Goal: Task Accomplishment & Management: Complete application form

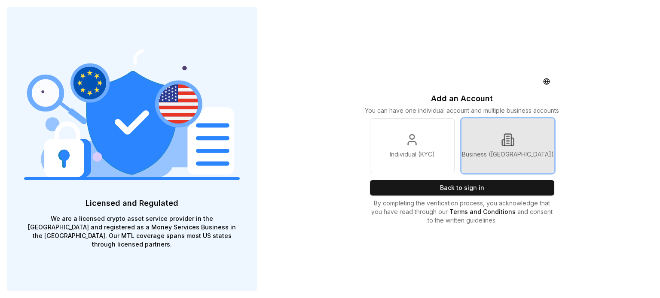
click at [493, 144] on link "Business ([GEOGRAPHIC_DATA])" at bounding box center [507, 146] width 93 height 55
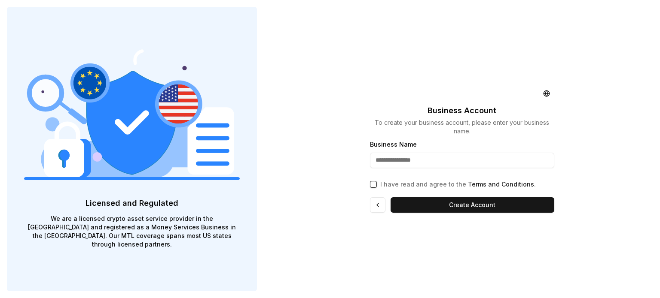
click at [457, 157] on input "Business Name" at bounding box center [462, 160] width 184 height 15
type input "**********"
click at [370, 187] on button "I have read and agree to the Terms and Conditions ." at bounding box center [373, 184] width 7 height 7
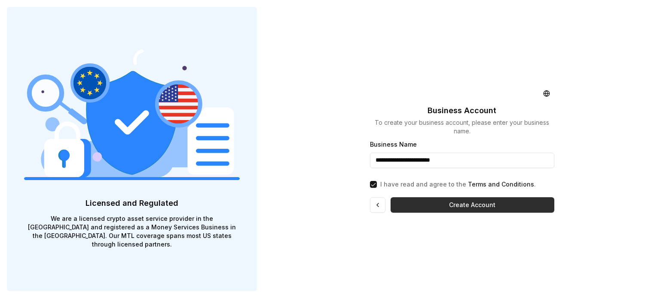
click at [475, 201] on button "Create Account" at bounding box center [472, 205] width 164 height 15
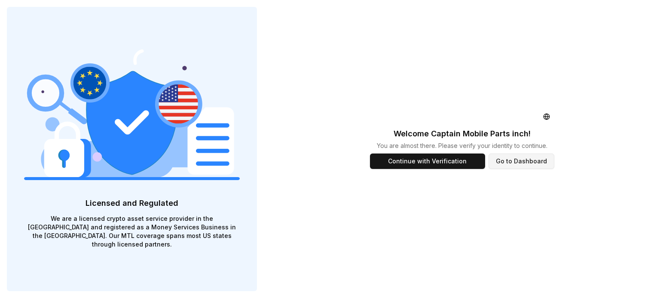
click at [510, 165] on button "Go to Dashboard" at bounding box center [521, 161] width 66 height 15
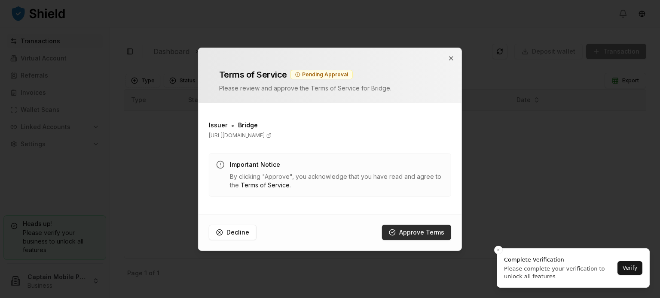
click at [408, 230] on button "Approve Terms" at bounding box center [416, 232] width 69 height 15
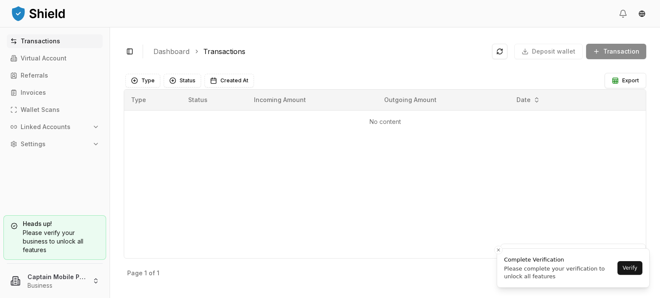
click at [80, 131] on button "Linked Accounts" at bounding box center [55, 127] width 96 height 14
click at [625, 272] on button "Verify" at bounding box center [629, 269] width 25 height 14
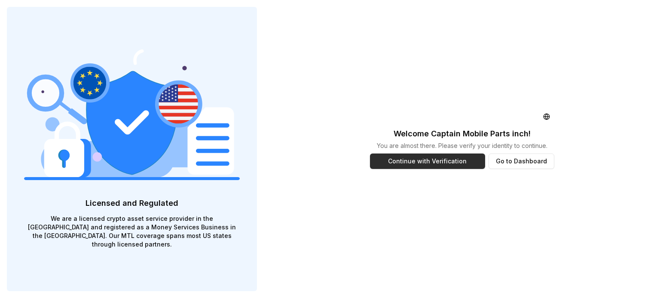
click at [448, 162] on button "Continue with Verification" at bounding box center [427, 161] width 115 height 15
click at [530, 160] on button "Go to Dashboard" at bounding box center [521, 161] width 66 height 15
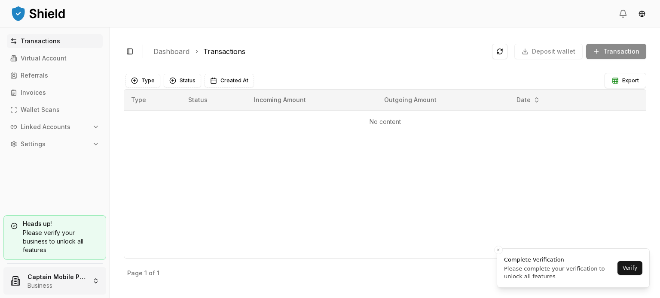
click at [79, 280] on html "Transactions Virtual Account Referrals Invoices Wallet Scans Linked Accounts Se…" at bounding box center [330, 149] width 660 height 298
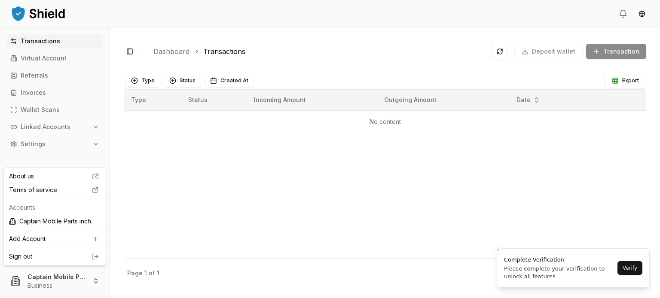
click at [64, 259] on link "Sign out" at bounding box center [54, 257] width 91 height 9
